Goal: Information Seeking & Learning: Find specific fact

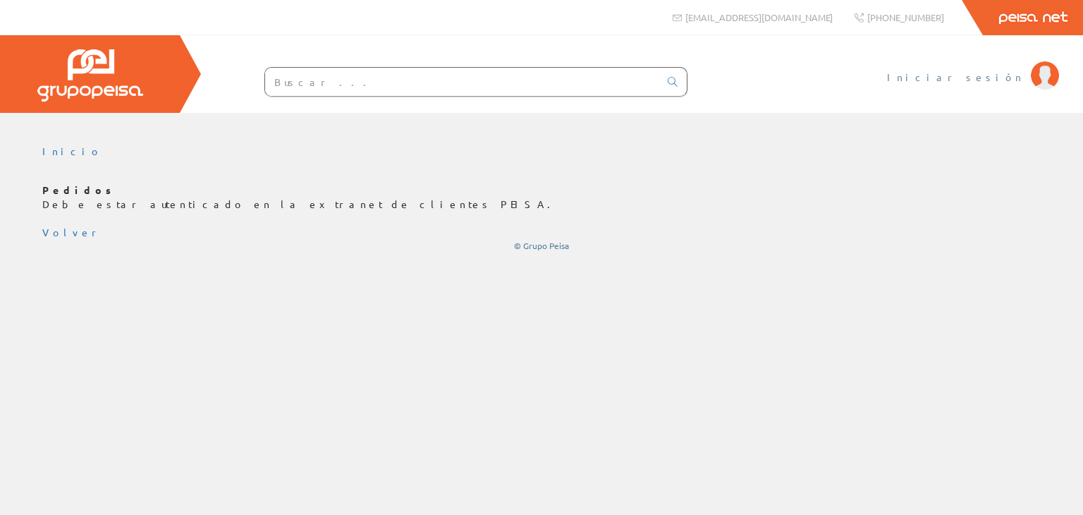
click at [973, 80] on span "Iniciar sesión" at bounding box center [955, 77] width 137 height 14
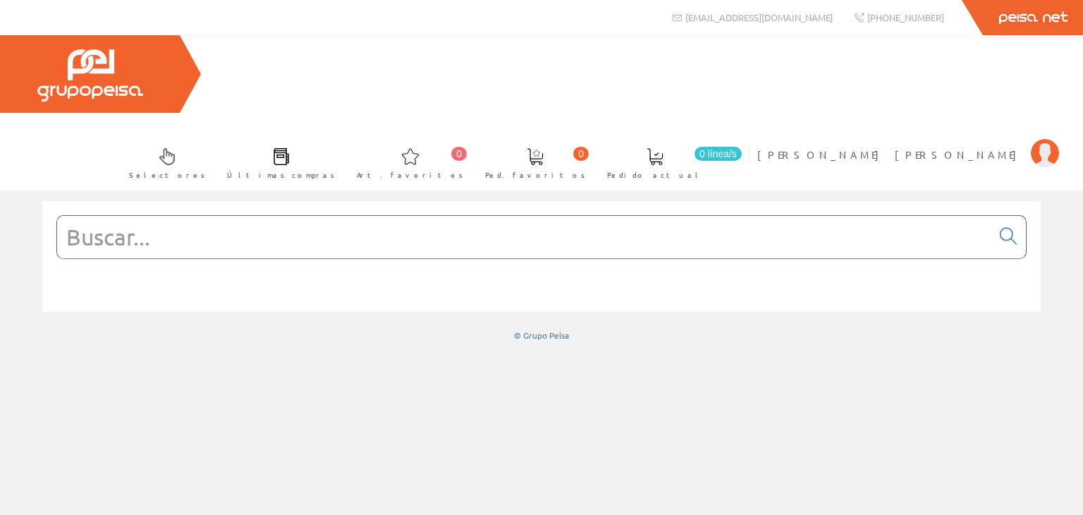
click at [243, 216] on input "text" at bounding box center [524, 237] width 934 height 42
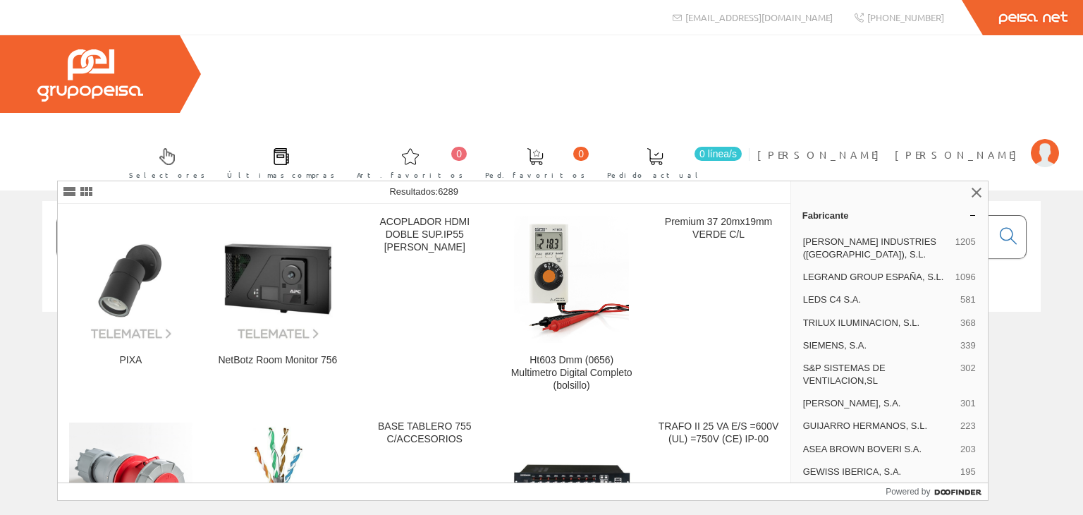
type input "PX-0756"
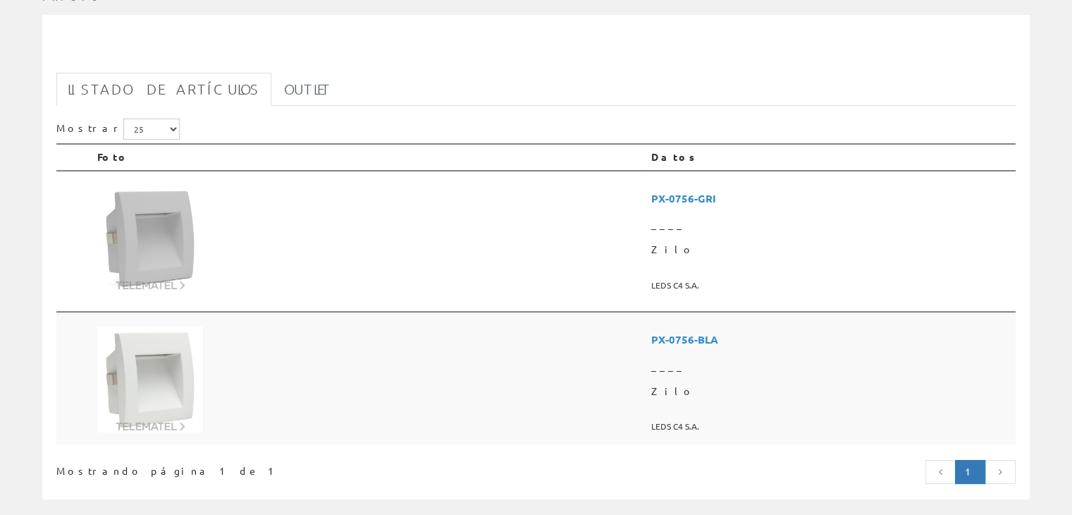
scroll to position [161, 0]
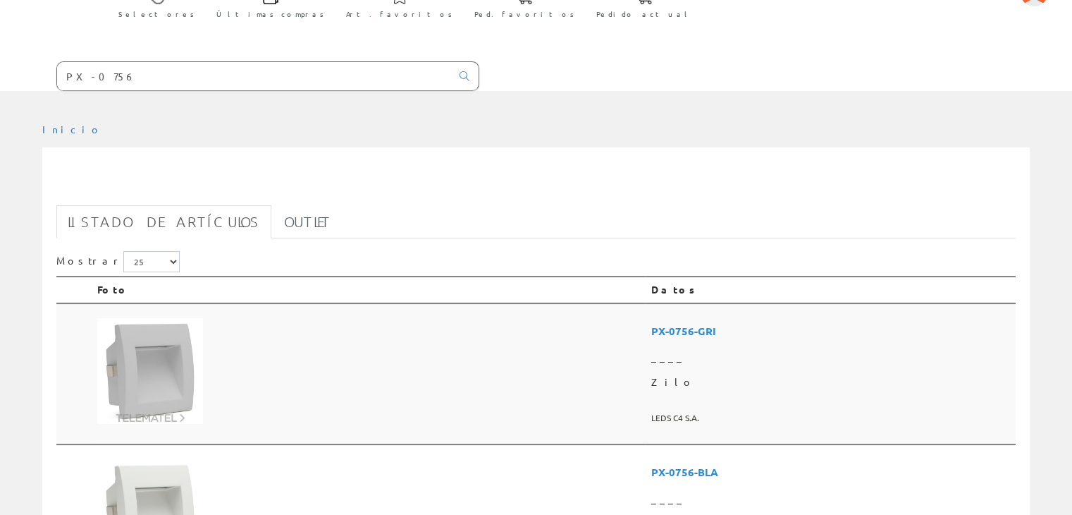
click at [164, 318] on img at bounding box center [150, 371] width 106 height 106
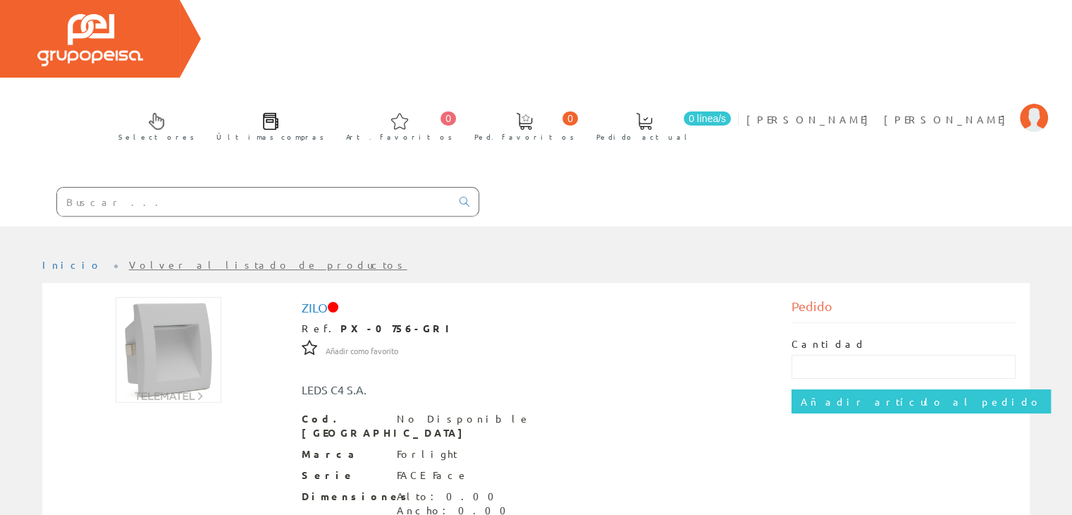
scroll to position [20, 0]
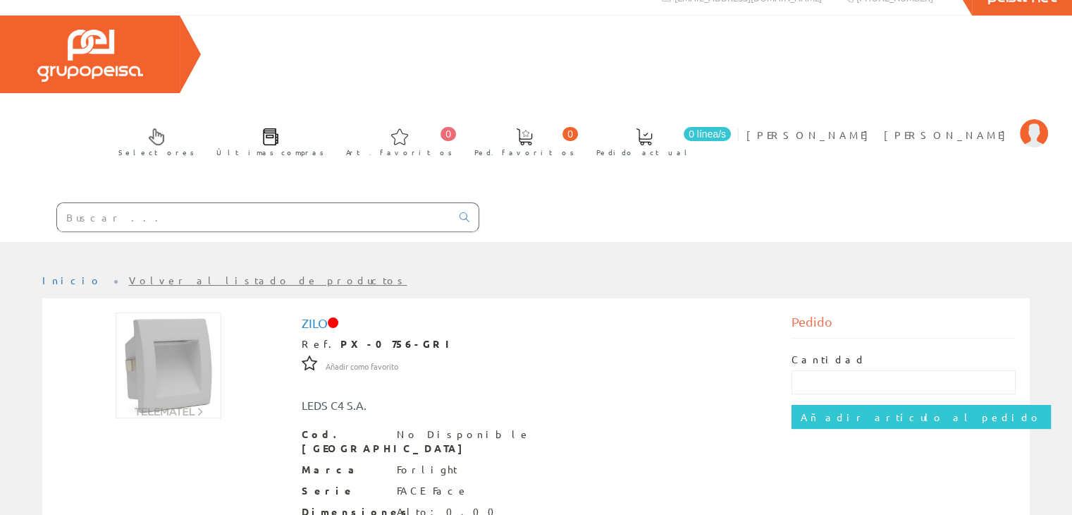
click at [110, 203] on input "text" at bounding box center [254, 217] width 394 height 28
click at [136, 203] on input "text" at bounding box center [254, 217] width 394 height 28
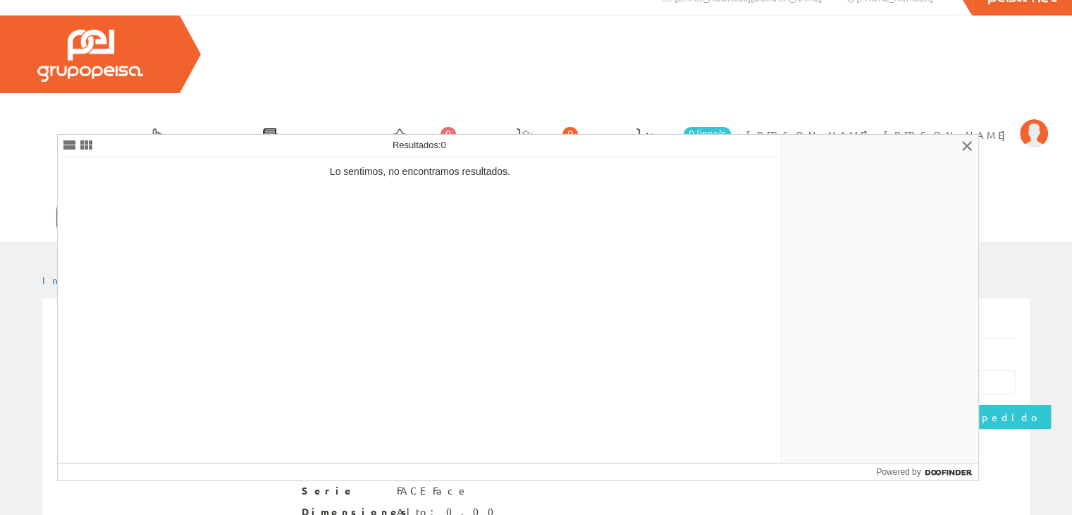
type input "4313500"
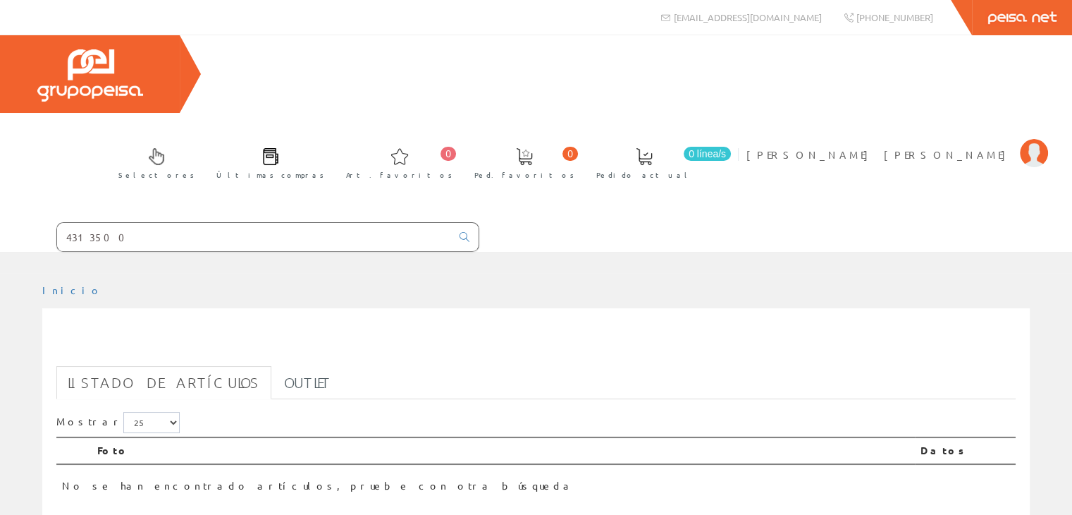
drag, startPoint x: 246, startPoint y: 148, endPoint x: 33, endPoint y: 159, distance: 213.2
click at [33, 222] on form "4313500" at bounding box center [239, 237] width 479 height 30
paste input "1607"
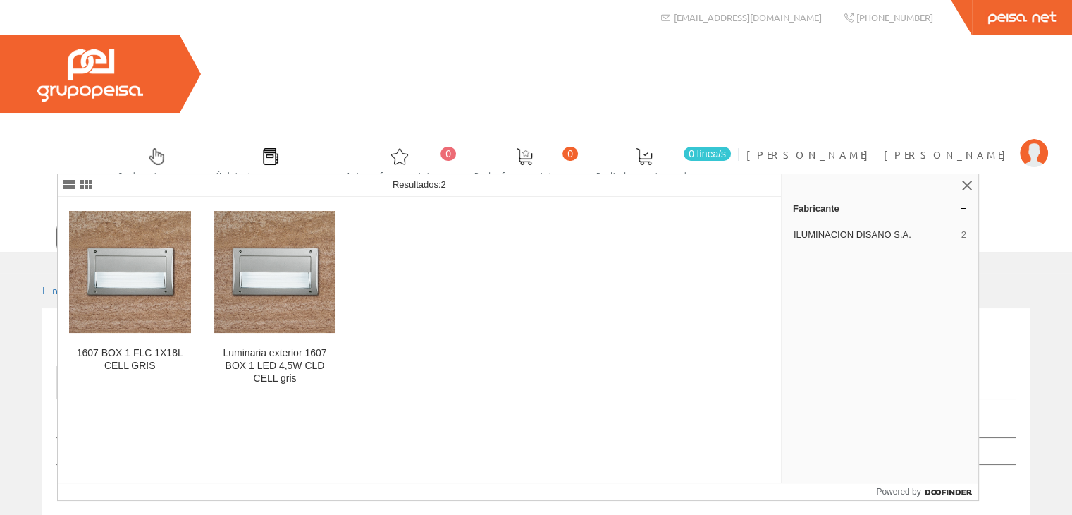
type input "1607 DISANO"
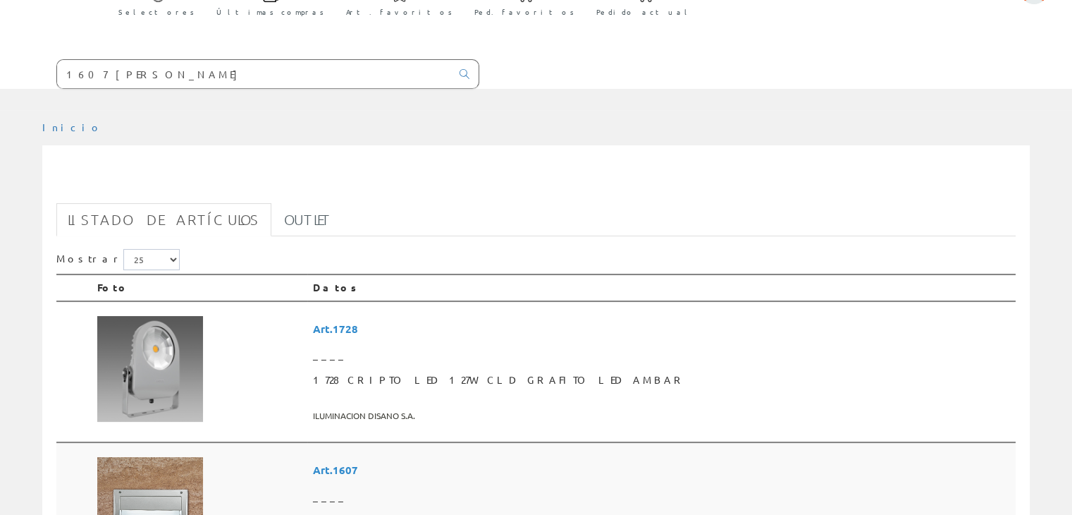
scroll to position [353, 0]
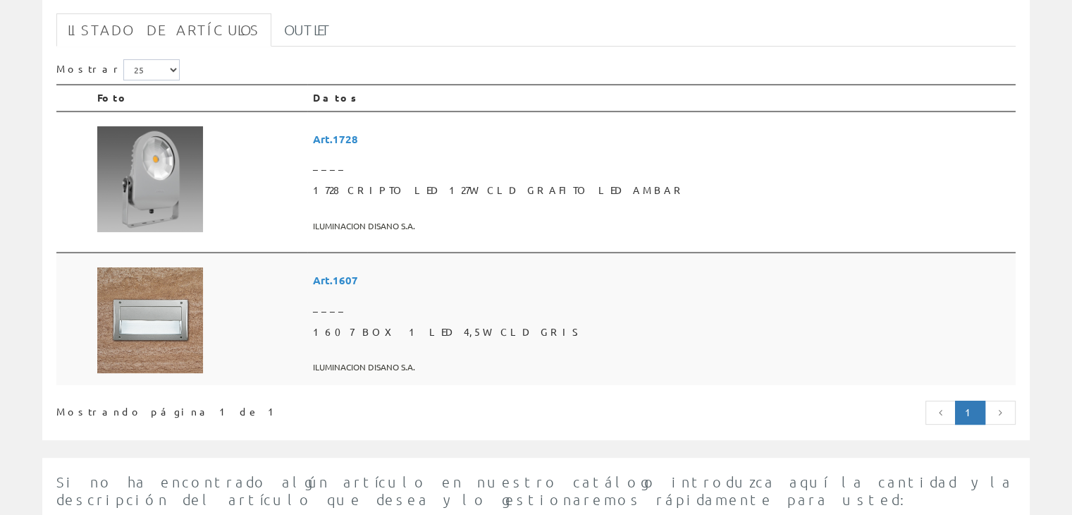
click at [142, 267] on img at bounding box center [150, 320] width 106 height 106
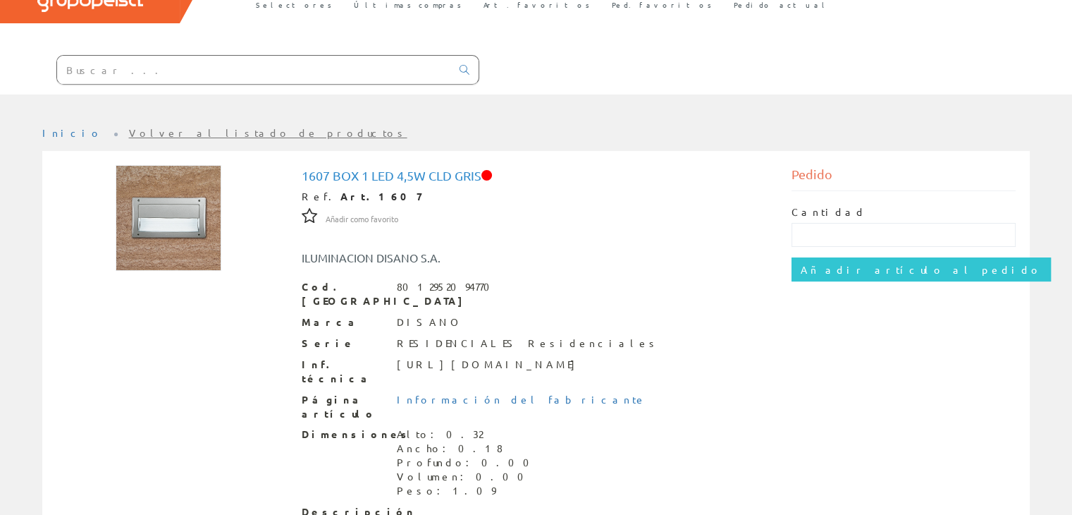
scroll to position [203, 0]
